Goal: Transaction & Acquisition: Purchase product/service

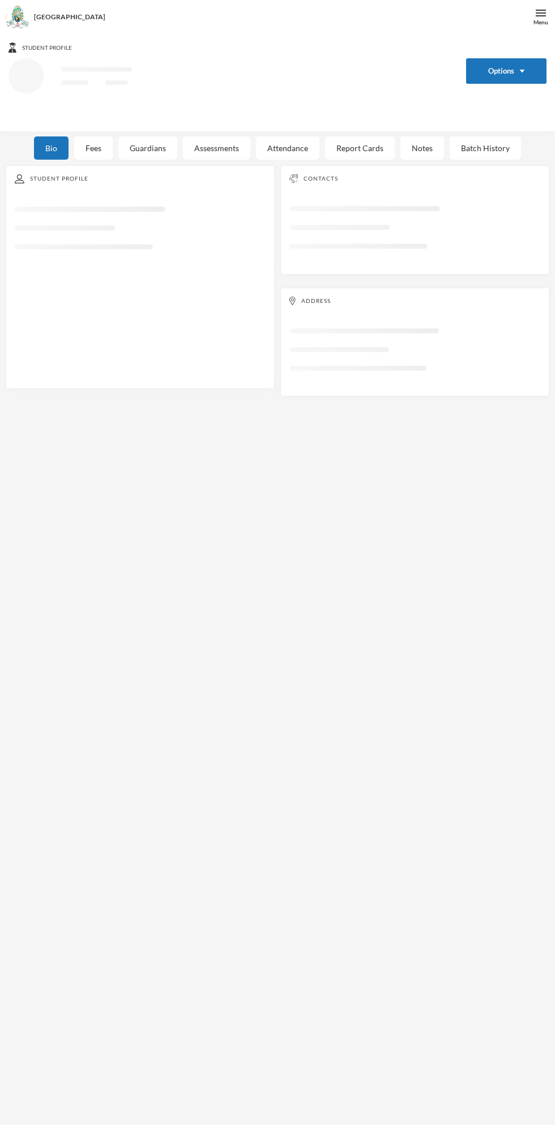
click at [33, 92] on icon "Loading interface..." at bounding box center [228, 89] width 440 height 62
click at [65, 148] on div "Bio" at bounding box center [51, 147] width 35 height 23
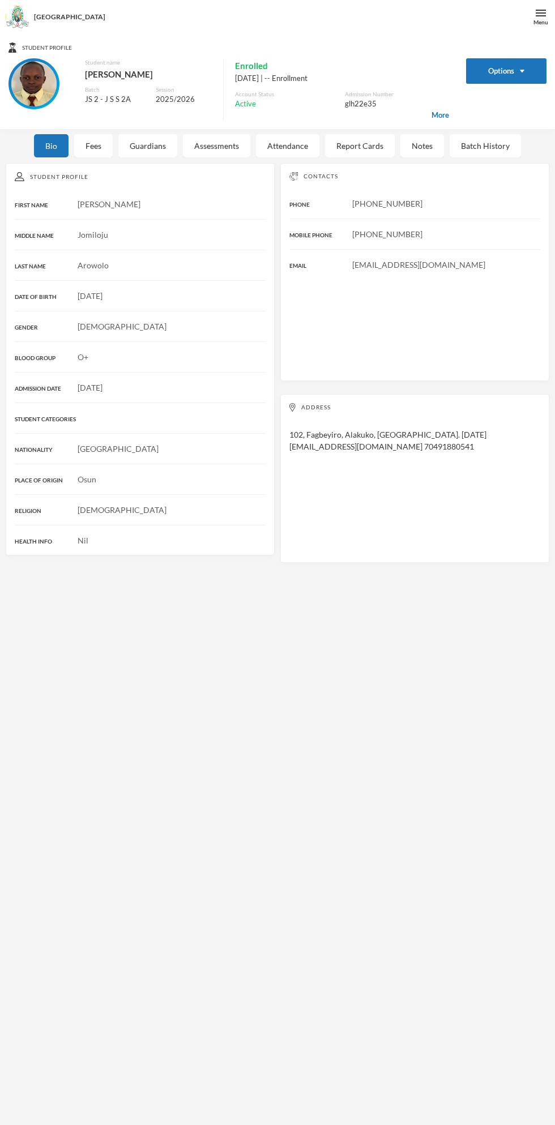
click at [99, 150] on div "Fees" at bounding box center [93, 145] width 39 height 23
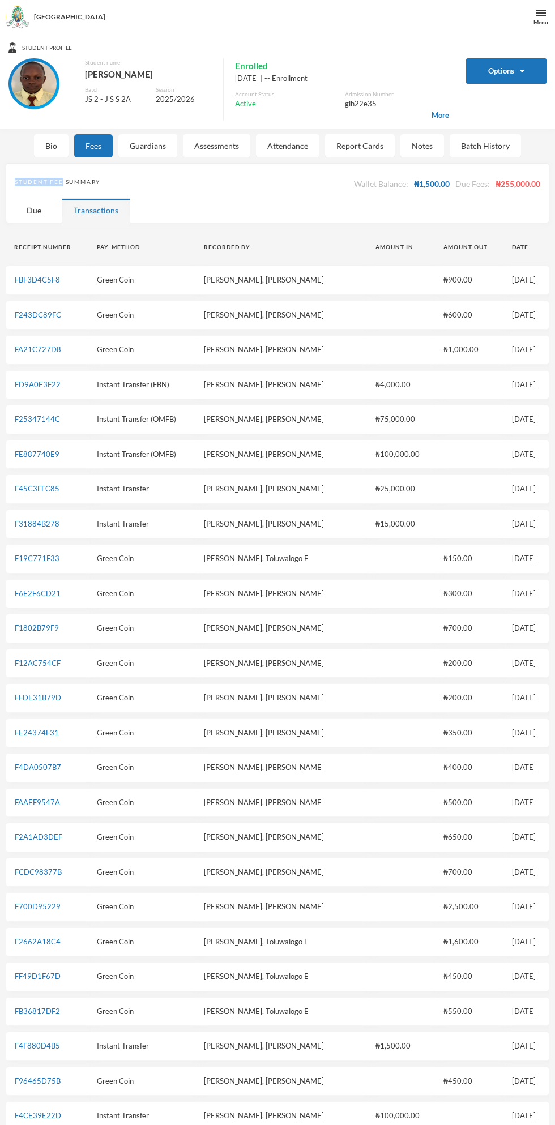
click at [506, 136] on div "Batch History" at bounding box center [485, 145] width 71 height 23
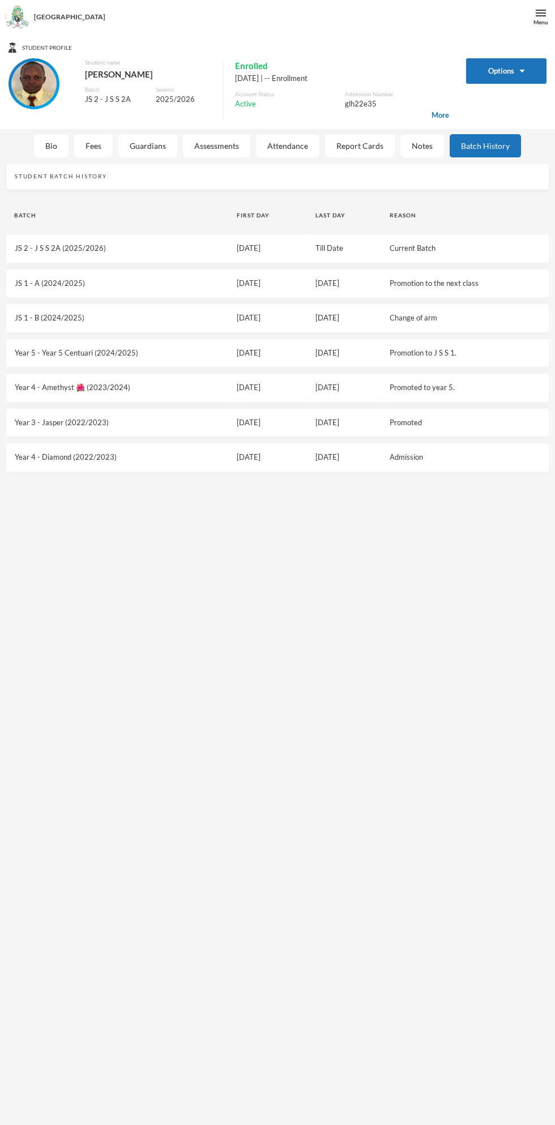
click at [87, 147] on div "Fees" at bounding box center [93, 145] width 39 height 23
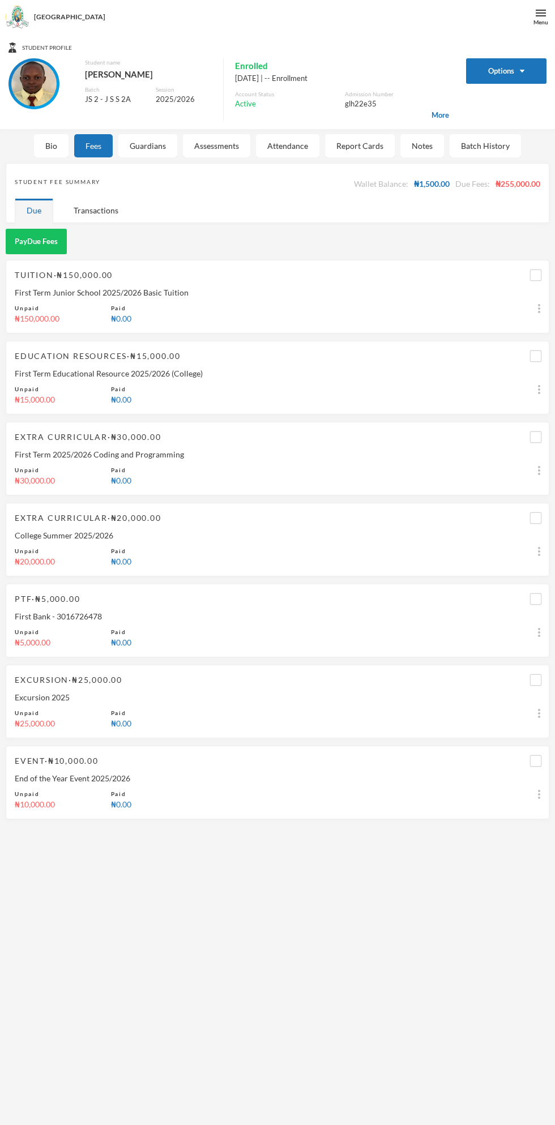
click at [102, 211] on div "Transactions" at bounding box center [96, 210] width 69 height 24
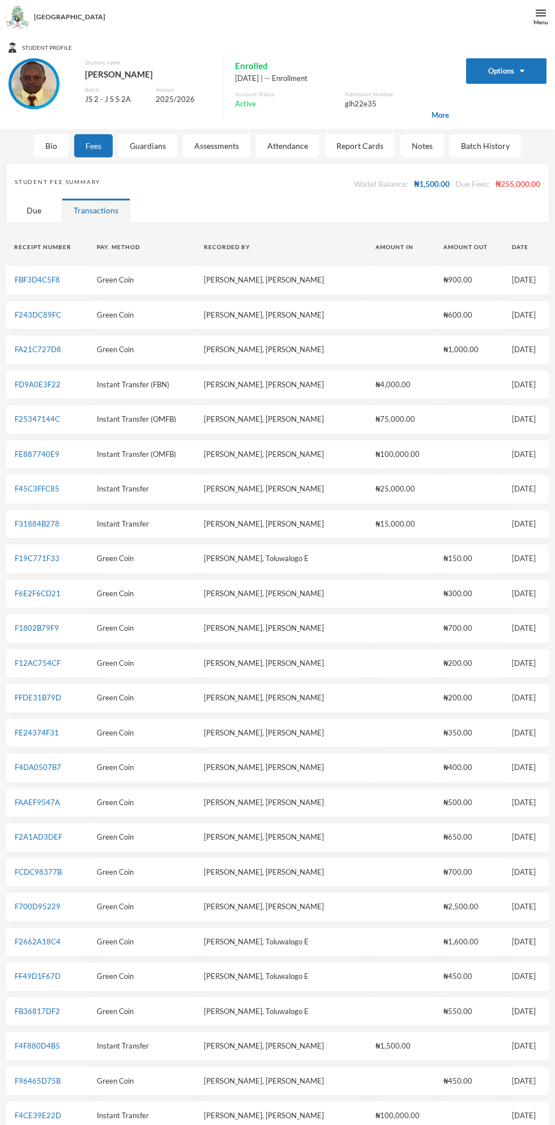
click at [35, 247] on th "Receipt Number" at bounding box center [47, 246] width 83 height 25
click at [49, 241] on th "Receipt Number" at bounding box center [47, 246] width 83 height 25
click at [37, 210] on div "Due" at bounding box center [34, 210] width 39 height 24
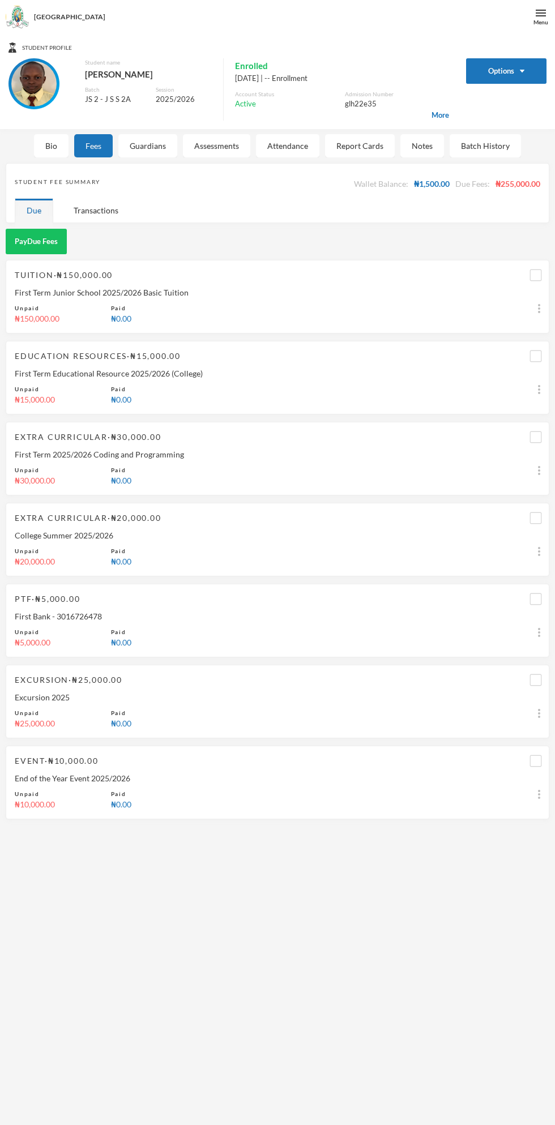
scroll to position [33, 0]
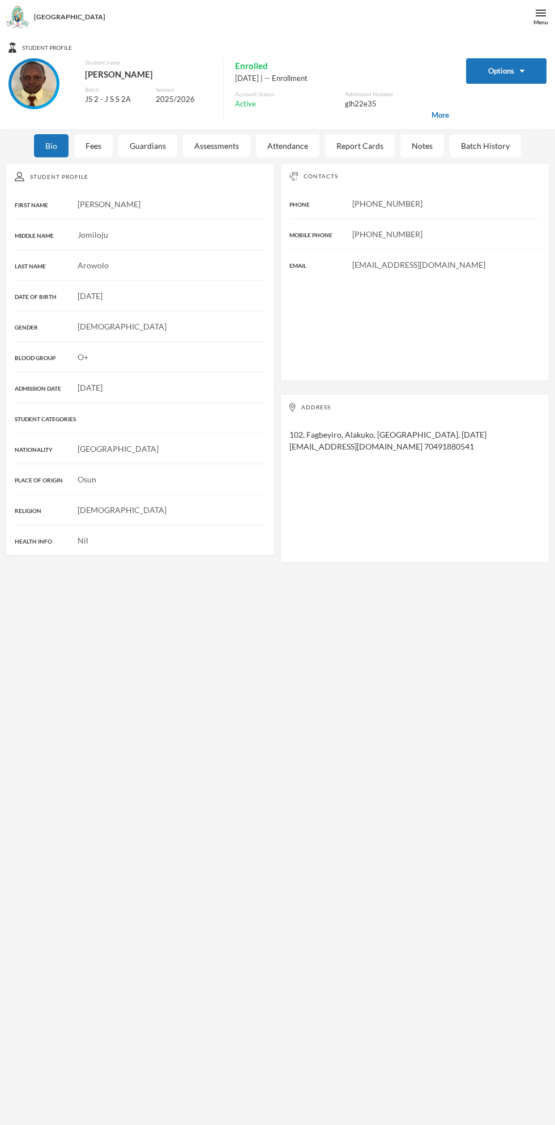
scroll to position [33, 0]
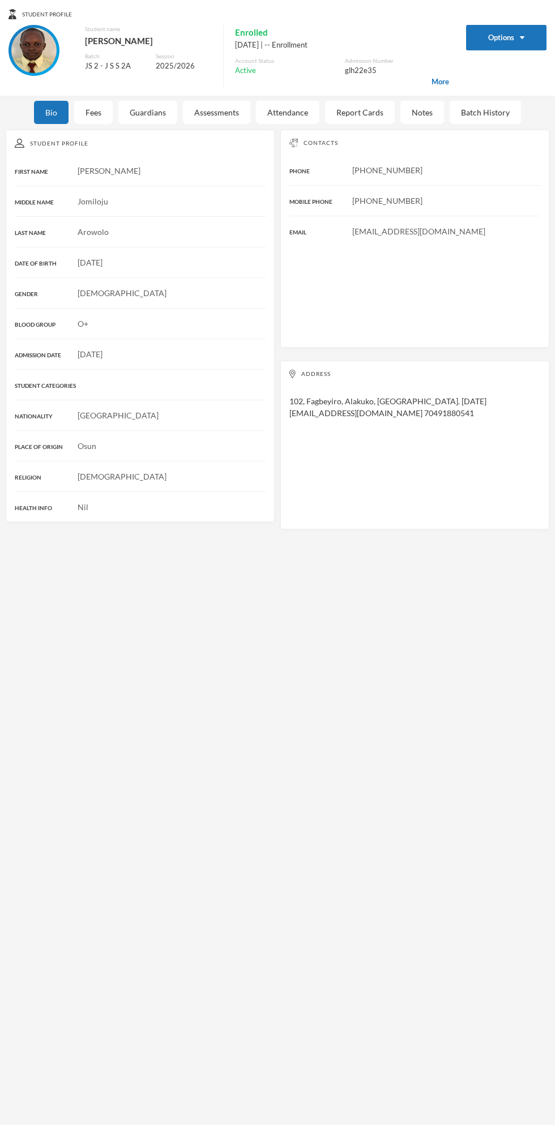
click at [105, 157] on div "Student Profile FIRST NAME [PERSON_NAME] NAME Jomiloju LAST NAME [PERSON_NAME] …" at bounding box center [140, 326] width 269 height 392
click at [60, 105] on div "Bio" at bounding box center [51, 112] width 35 height 23
click at [93, 113] on div "Fees" at bounding box center [93, 112] width 39 height 23
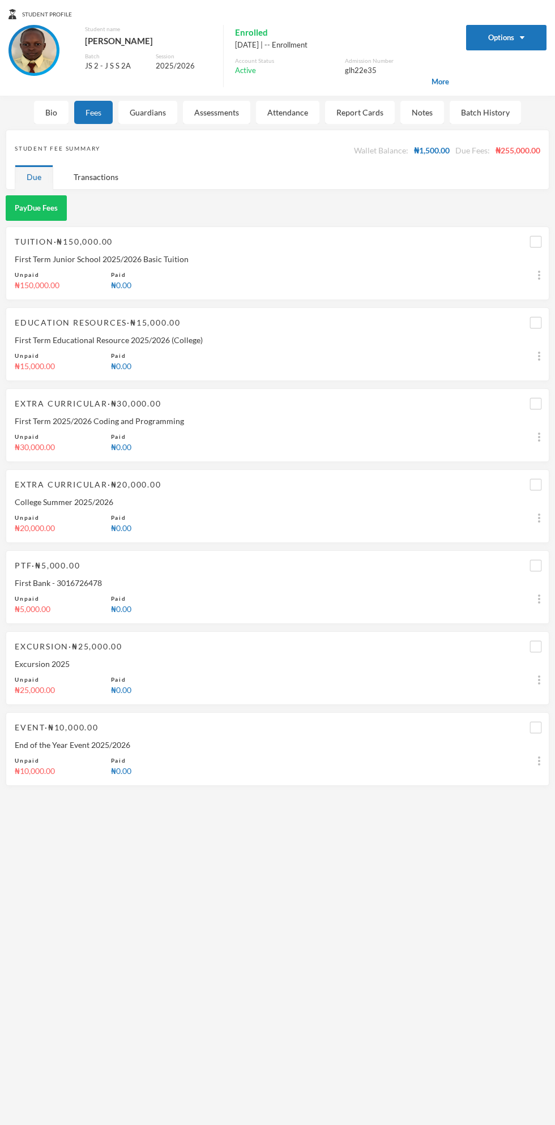
click at [380, 931] on div "Student Profile Options Student name [PERSON_NAME] Batch JS 2 - J S S 2A Sessio…" at bounding box center [277, 563] width 555 height 1125
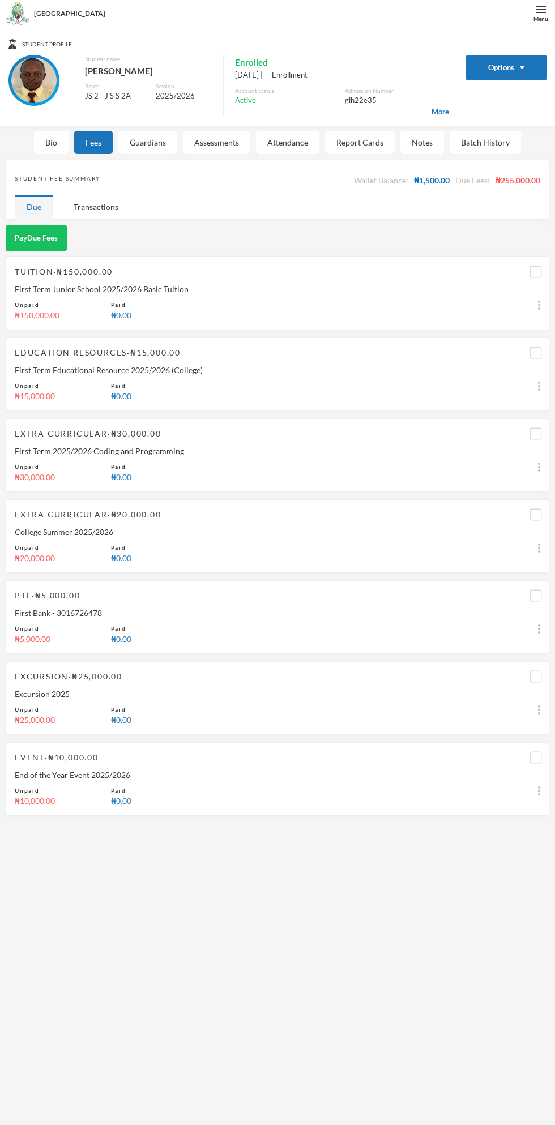
scroll to position [1, 0]
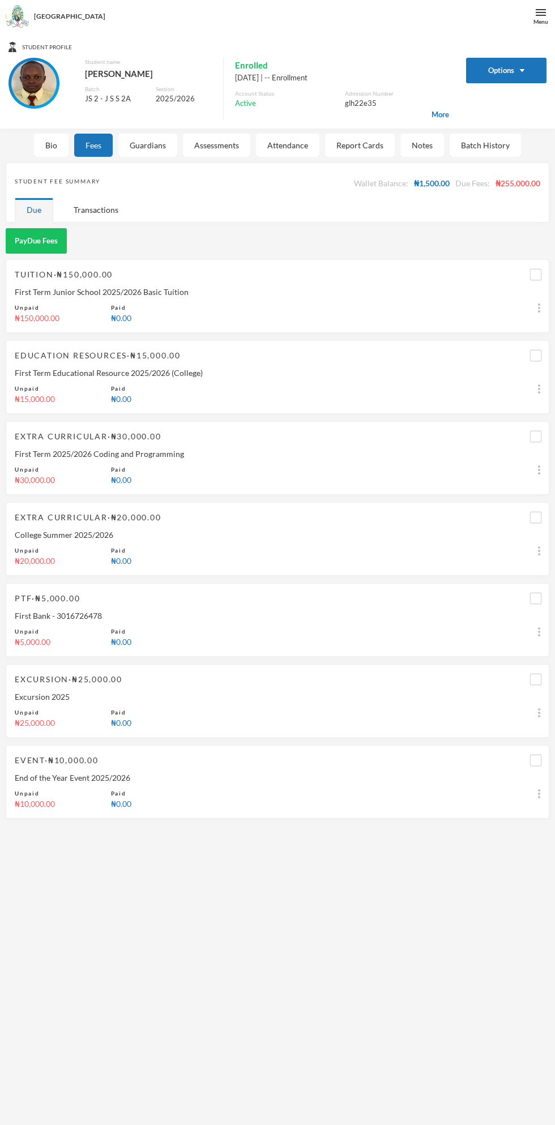
click at [91, 265] on div "Tuition · ₦150,000.00 First Term Junior School 2025/2026 Basic Tuition Unpaid ₦…" at bounding box center [278, 296] width 544 height 74
click at [229, 533] on div "College Summer 2025/2026" at bounding box center [277, 535] width 525 height 12
click at [540, 519] on input "checkbox" at bounding box center [536, 518] width 12 height 12
click at [536, 517] on input "checkbox" at bounding box center [536, 518] width 12 height 12
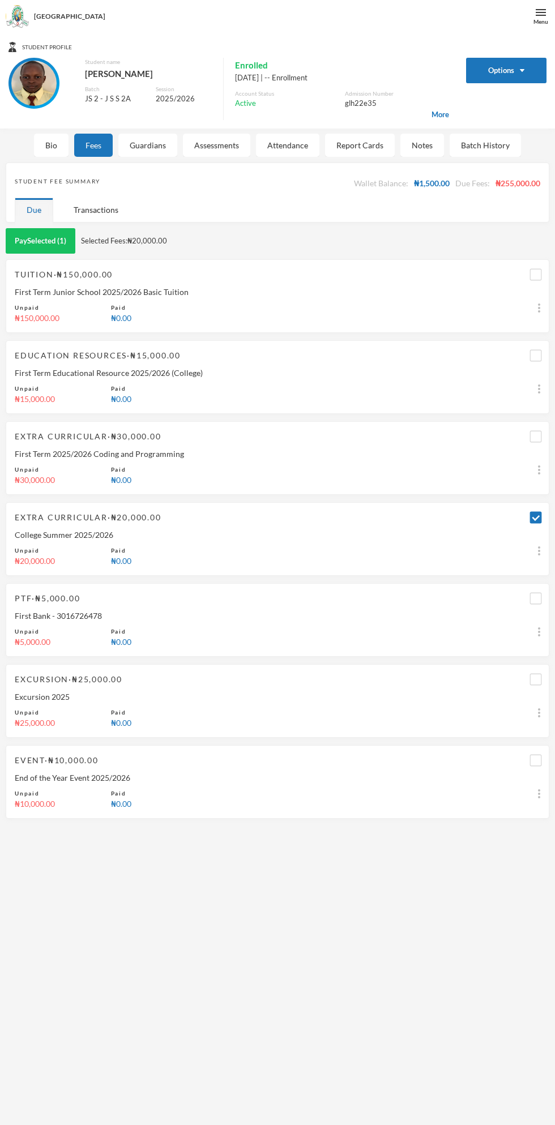
click at [24, 238] on button "Pay Selected (1)" at bounding box center [41, 240] width 70 height 25
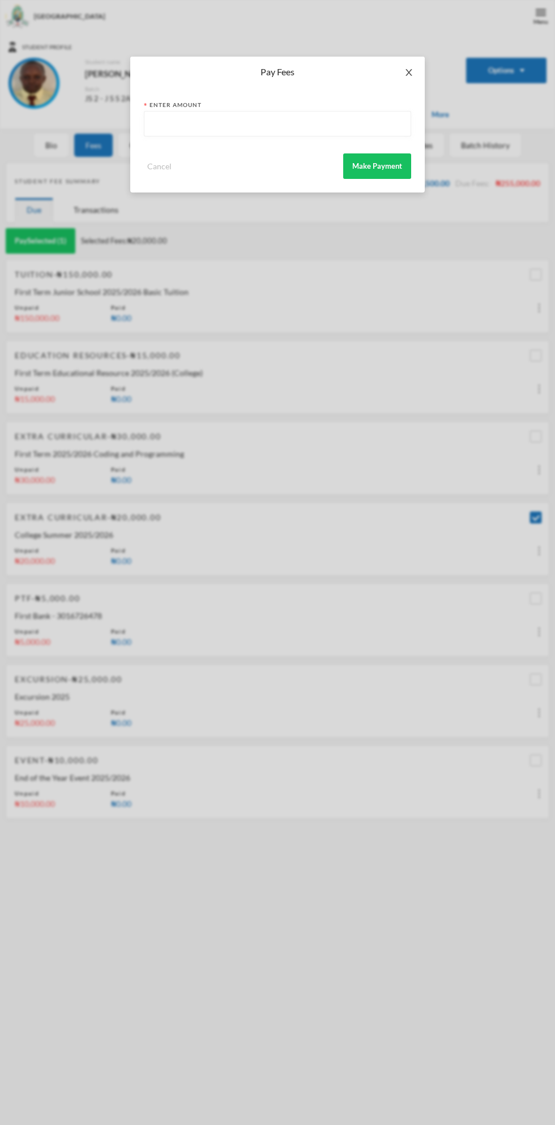
click at [409, 72] on icon "icon: close" at bounding box center [408, 72] width 6 height 7
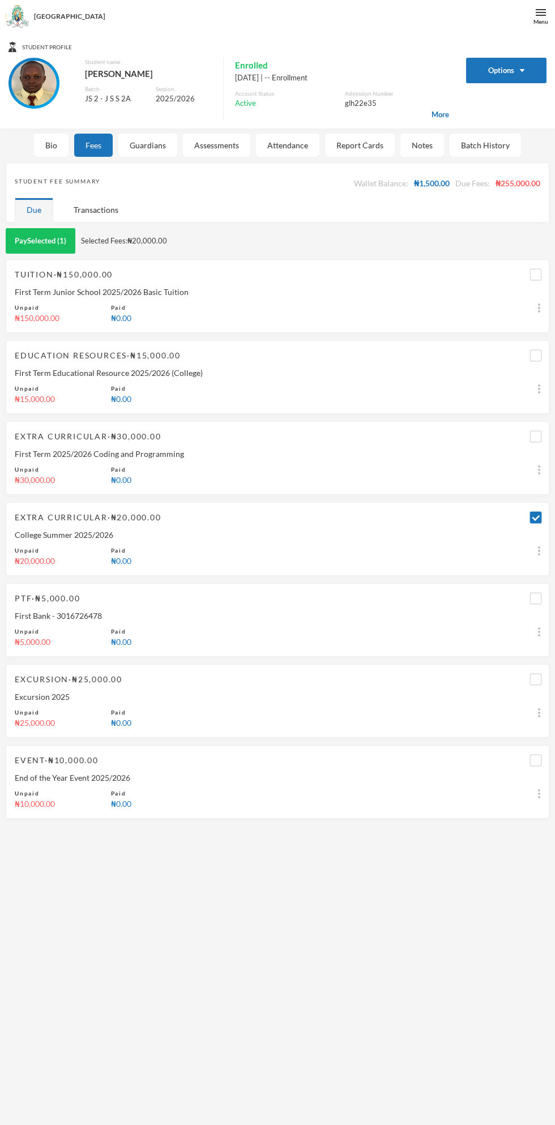
scroll to position [33, 0]
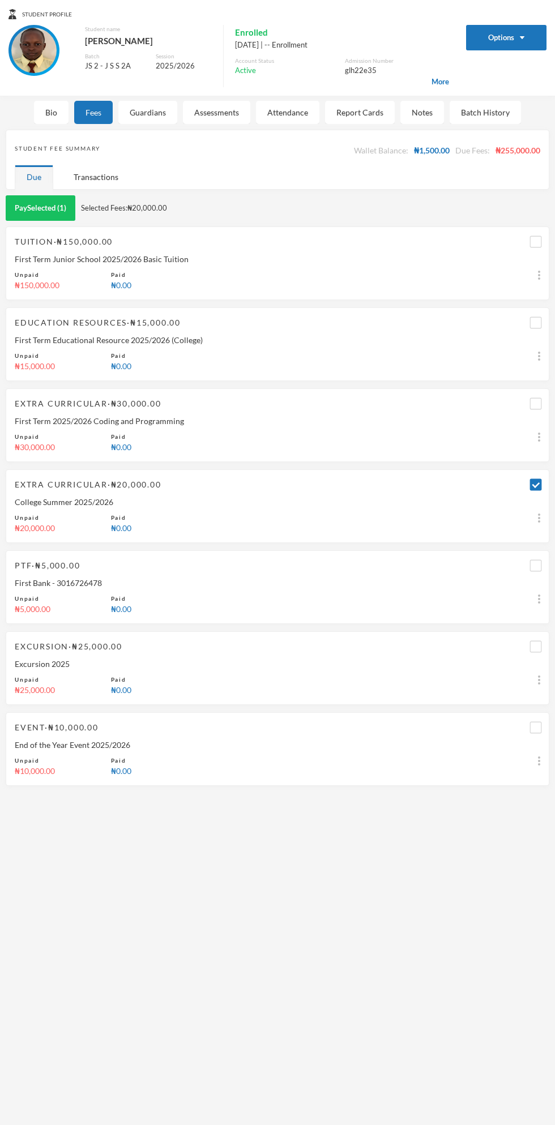
click at [538, 517] on img at bounding box center [539, 518] width 2 height 9
click at [534, 487] on input "checkbox" at bounding box center [536, 485] width 12 height 12
checkbox input "false"
